Goal: Information Seeking & Learning: Understand process/instructions

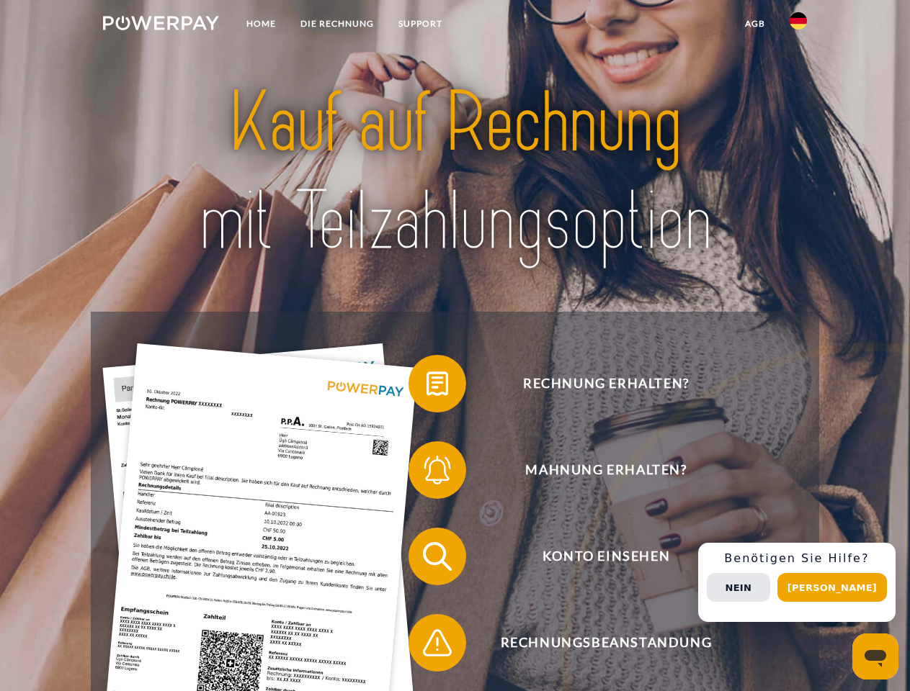
click at [161, 25] on img at bounding box center [161, 23] width 116 height 14
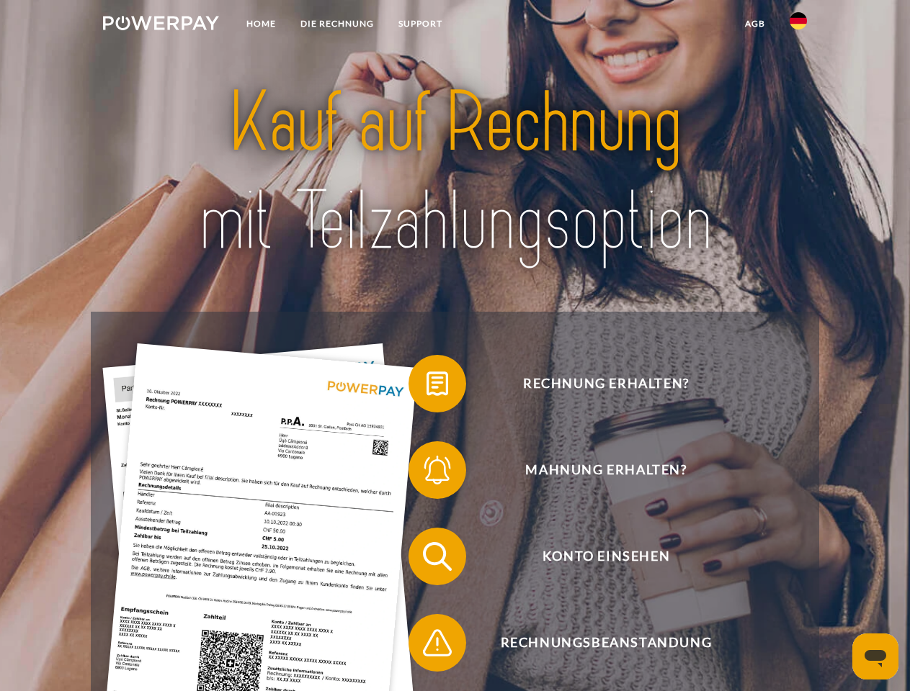
click at [798, 25] on img at bounding box center [797, 20] width 17 height 17
click at [754, 24] on link "agb" at bounding box center [754, 24] width 45 height 26
click at [426, 387] on span at bounding box center [416, 384] width 72 height 72
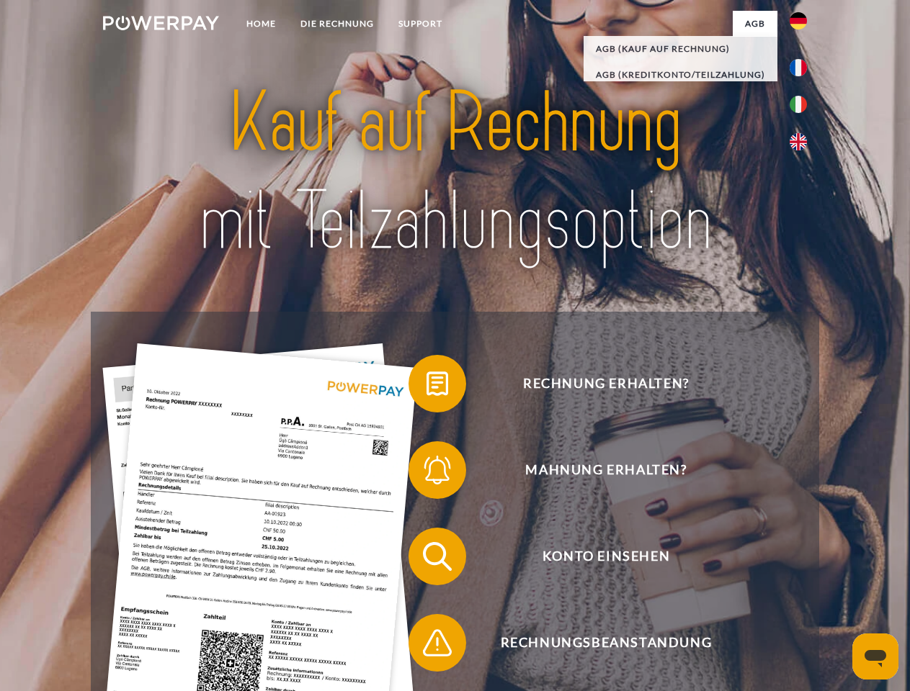
click at [426, 473] on span at bounding box center [416, 470] width 72 height 72
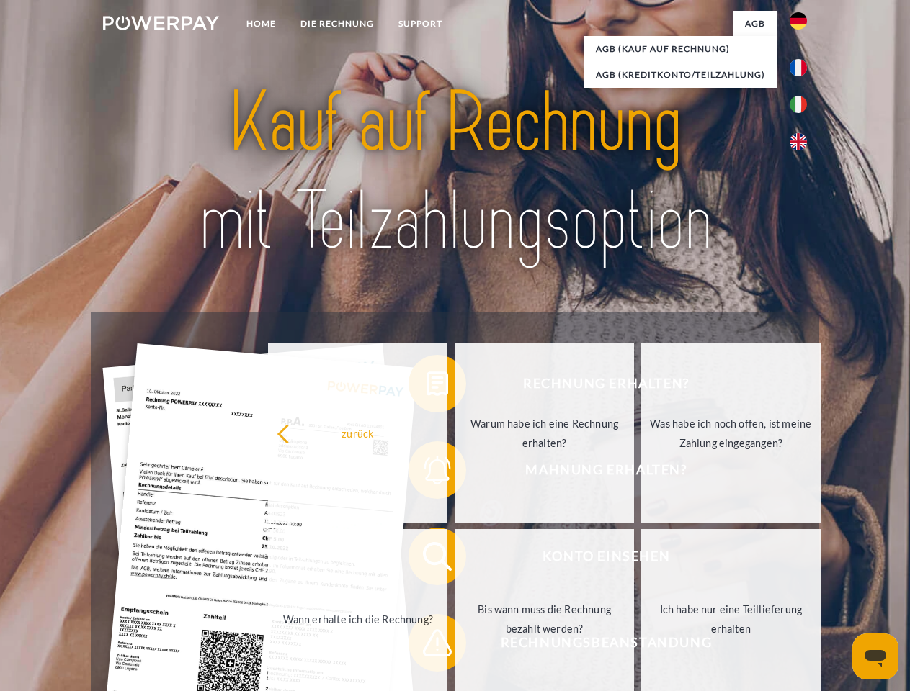
click at [454, 560] on link "Bis wann muss die Rechnung bezahlt werden?" at bounding box center [543, 619] width 179 height 180
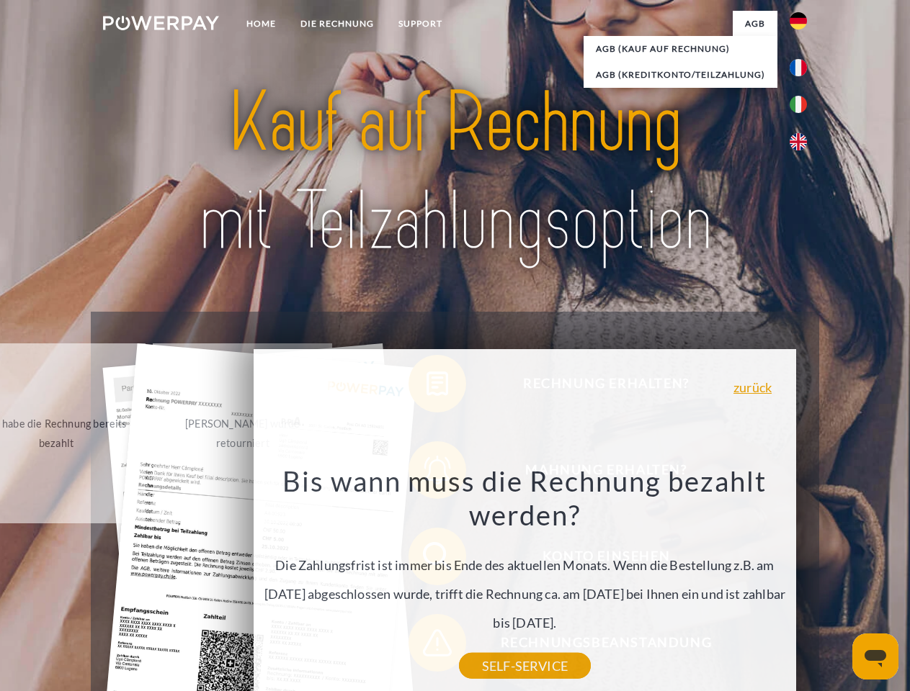
click at [426, 646] on div "zurück Warum habe ich eine Rechnung erhalten? POWERPAY ist der Rechnungsherstel…" at bounding box center [524, 547] width 582 height 413
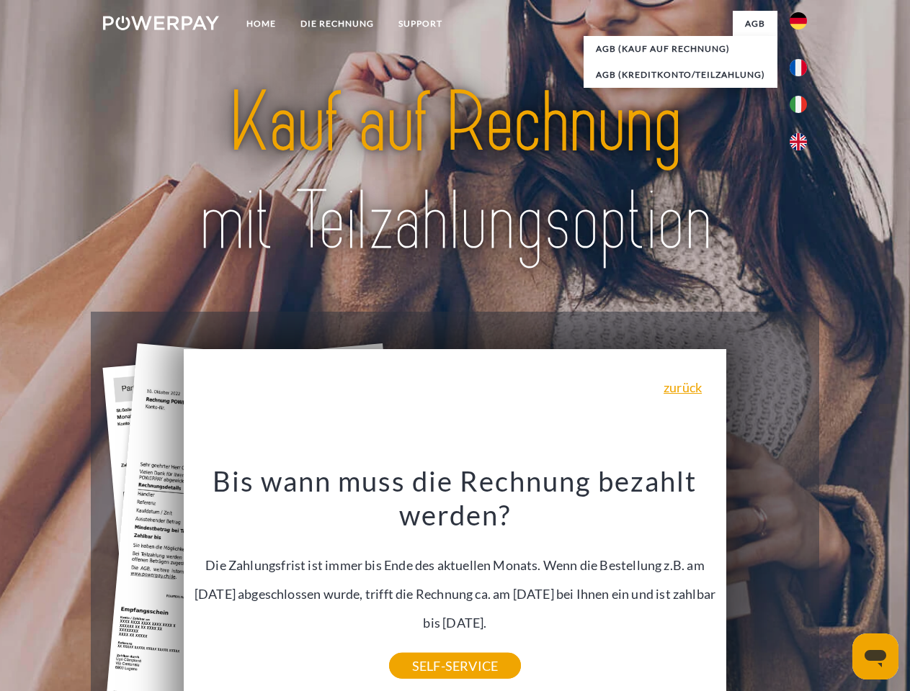
click at [802, 583] on div "Rechnung erhalten? Mahnung erhalten? Konto einsehen" at bounding box center [454, 600] width 727 height 576
click at [766, 585] on span "Konto einsehen" at bounding box center [605, 557] width 353 height 58
click at [837, 588] on header "Home DIE RECHNUNG SUPPORT" at bounding box center [455, 497] width 910 height 995
